Goal: Task Accomplishment & Management: Use online tool/utility

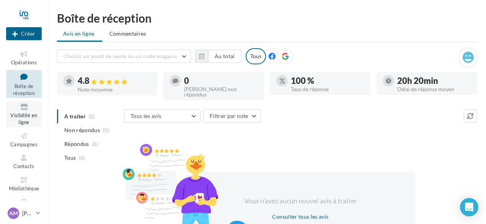
click at [21, 109] on icon at bounding box center [23, 106] width 31 height 9
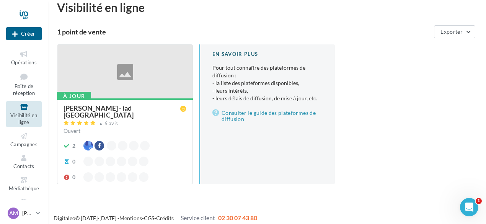
scroll to position [16, 0]
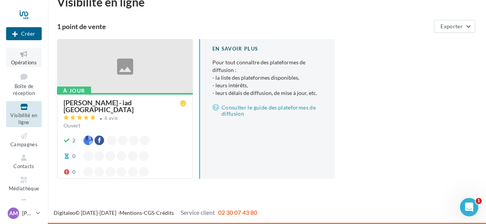
click at [17, 55] on icon at bounding box center [23, 54] width 31 height 9
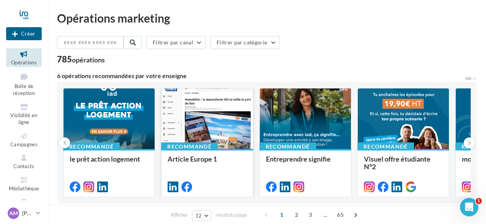
click at [196, 132] on div at bounding box center [206, 118] width 91 height 61
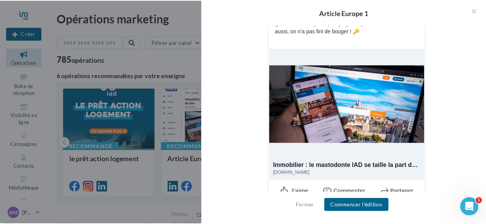
scroll to position [233, 0]
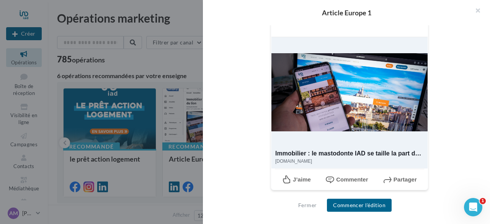
click at [343, 153] on div "Immobilier : le mastodonte IAD se taille la part du lion" at bounding box center [349, 153] width 148 height 10
click at [347, 153] on div "Immobilier : le mastodonte IAD se taille la part du lion" at bounding box center [349, 153] width 148 height 10
click at [478, 10] on button "button" at bounding box center [474, 11] width 31 height 23
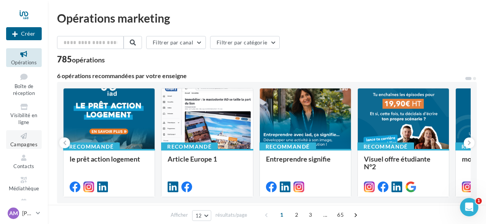
click at [20, 141] on link "Campagnes" at bounding box center [24, 139] width 36 height 19
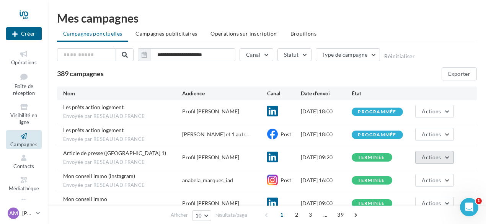
click at [444, 155] on button "Actions" at bounding box center [434, 157] width 38 height 13
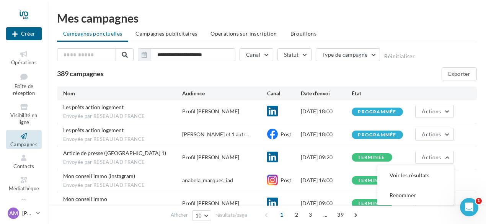
click at [108, 159] on span "Envoyée par RESEAU IAD FRANCE" at bounding box center [122, 162] width 119 height 7
click at [112, 154] on span "Article de presse (Europe 1)" at bounding box center [114, 153] width 103 height 7
click at [474, 198] on div "1" at bounding box center [469, 207] width 18 height 18
click at [480, 200] on span "1" at bounding box center [478, 201] width 6 height 6
click at [467, 213] on div "Ouvrir le Messenger Intercom" at bounding box center [468, 206] width 25 height 25
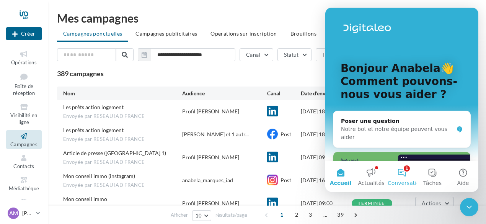
click at [405, 169] on button "1 Conversations" at bounding box center [401, 176] width 31 height 31
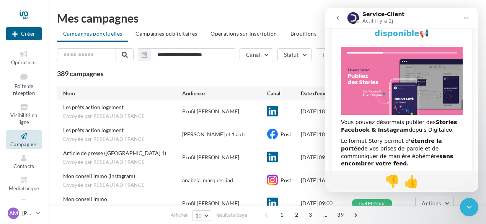
scroll to position [86, 0]
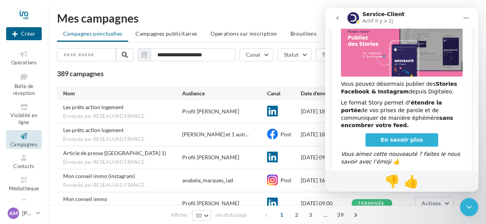
click at [410, 137] on span "En savoir plus" at bounding box center [402, 140] width 42 height 6
click at [296, 11] on div "**********" at bounding box center [267, 181] width 438 height 363
click at [337, 13] on button "go back" at bounding box center [337, 18] width 15 height 15
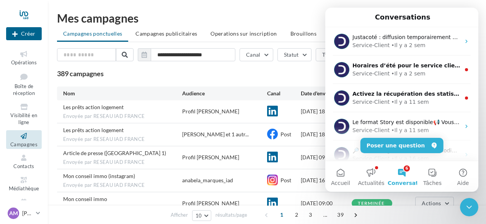
scroll to position [0, 0]
click at [294, 9] on div "**********" at bounding box center [267, 181] width 438 height 363
click at [371, 166] on button "Actualités" at bounding box center [371, 176] width 31 height 31
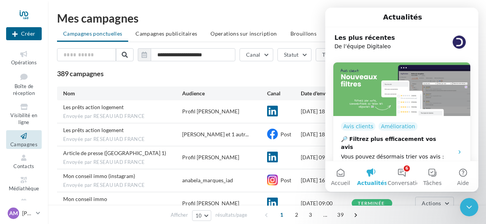
click at [469, 208] on icon "Fermer le Messenger Intercom" at bounding box center [468, 206] width 9 height 9
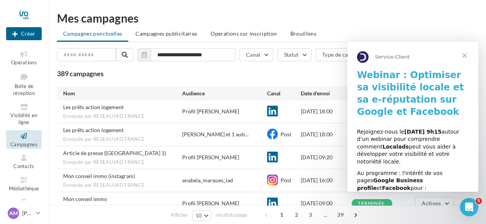
click at [468, 50] on span "Fermer" at bounding box center [465, 56] width 28 height 28
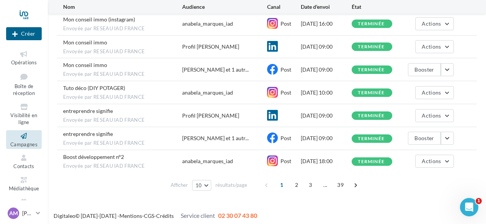
scroll to position [42, 0]
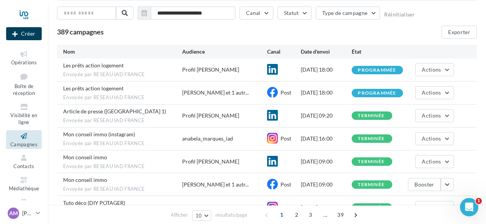
click at [15, 34] on icon at bounding box center [14, 34] width 5 height 0
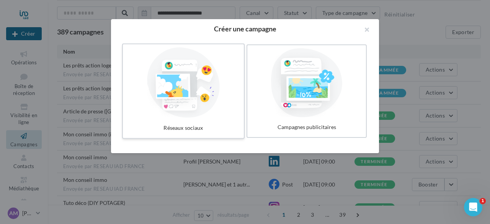
click at [216, 100] on div at bounding box center [183, 82] width 115 height 70
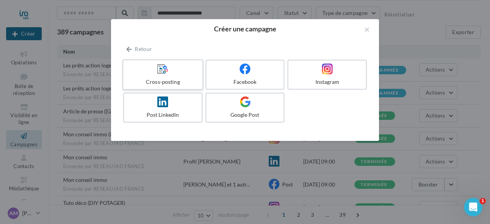
click at [166, 73] on icon at bounding box center [162, 68] width 11 height 11
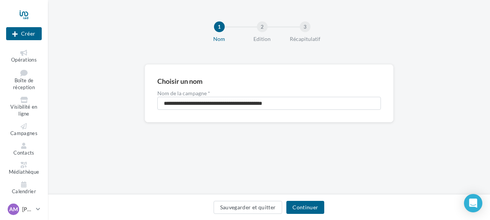
click at [313, 215] on div "Sauvegarder et quitter Continuer" at bounding box center [269, 209] width 430 height 16
click at [299, 205] on button "Continuer" at bounding box center [305, 207] width 38 height 13
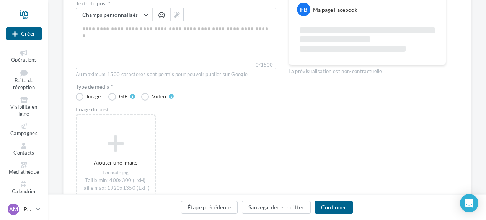
scroll to position [72, 0]
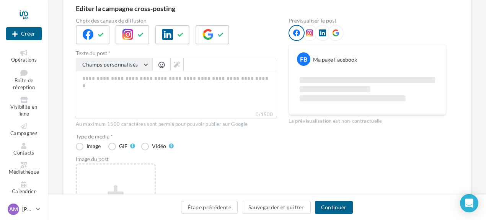
click at [150, 63] on button "Champs personnalisés" at bounding box center [114, 64] width 76 height 13
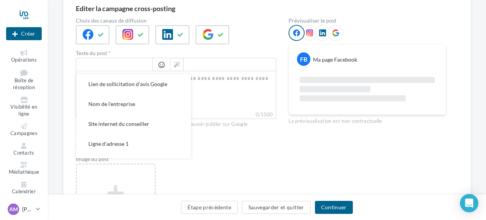
click at [250, 158] on div "Image du post" at bounding box center [176, 158] width 200 height 5
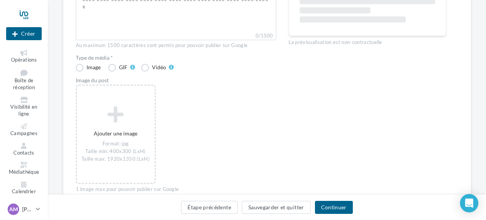
scroll to position [110, 0]
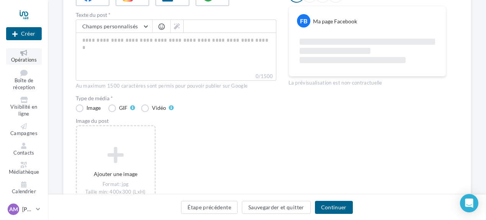
click at [24, 58] on span "Opérations" at bounding box center [24, 60] width 26 height 6
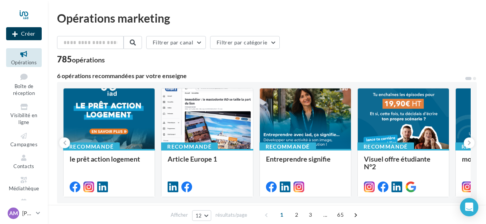
click at [24, 35] on button "Créer" at bounding box center [24, 33] width 36 height 13
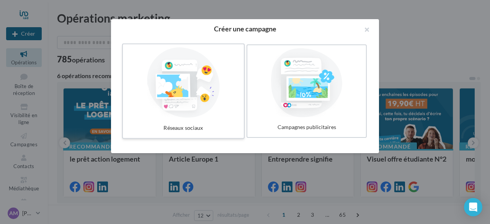
click at [192, 101] on div at bounding box center [183, 82] width 115 height 70
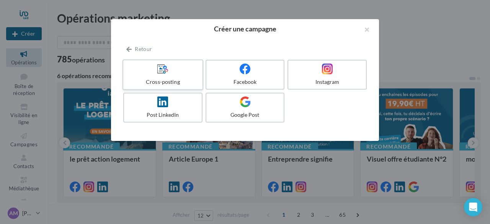
click at [171, 76] on label "Cross-posting" at bounding box center [162, 74] width 81 height 31
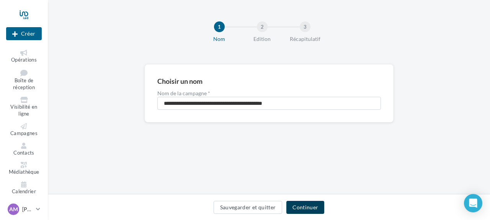
click at [303, 212] on button "Continuer" at bounding box center [305, 207] width 38 height 13
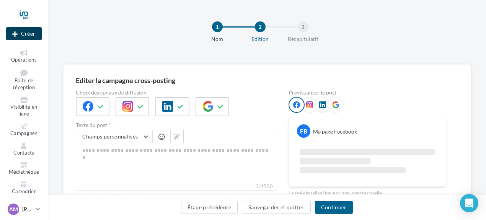
click at [24, 30] on button "Créer" at bounding box center [24, 33] width 36 height 13
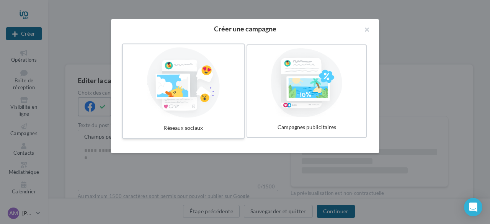
click at [200, 111] on div at bounding box center [183, 82] width 115 height 70
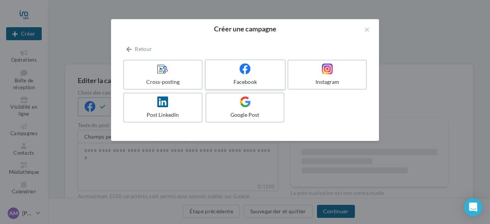
click at [236, 75] on label "Facebook" at bounding box center [245, 74] width 81 height 31
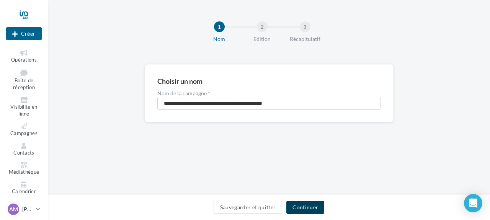
click at [301, 210] on button "Continuer" at bounding box center [305, 207] width 38 height 13
